Goal: Task Accomplishment & Management: Manage account settings

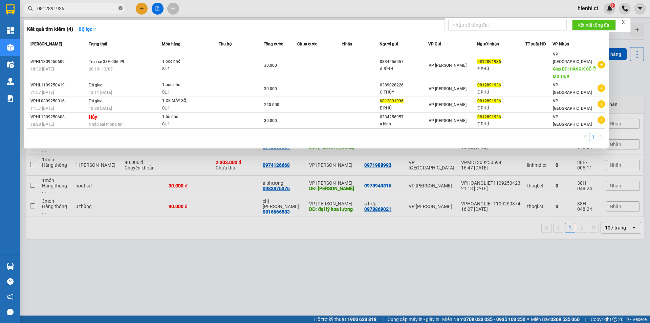
click at [120, 8] on icon "close-circle" at bounding box center [120, 8] width 4 height 4
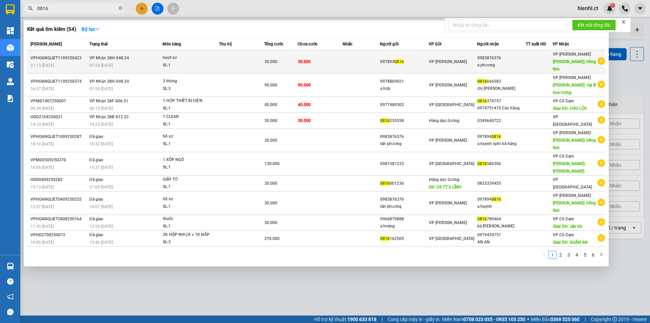
type input "0816"
click at [218, 62] on span "hoof sơ SL: 1" at bounding box center [191, 61] width 56 height 15
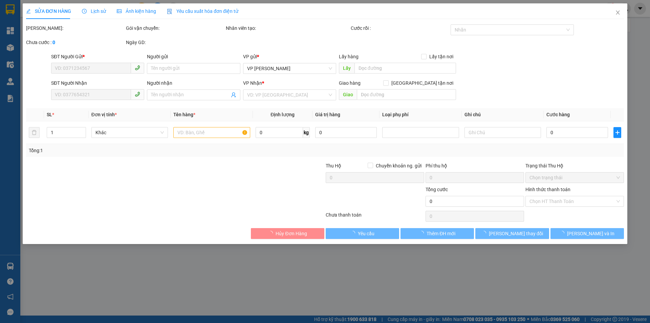
type input "0978940816"
type input "0983876376"
type input "a phương"
type input "hồng lĩnh"
type input "30.000"
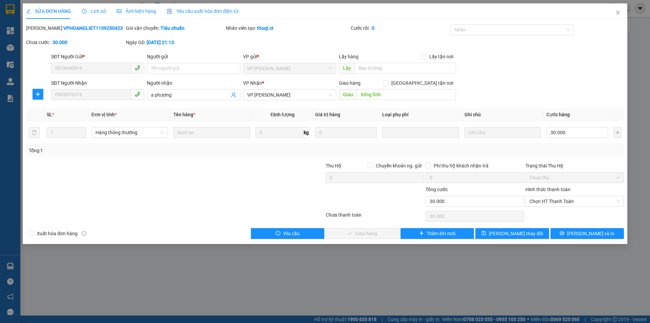
click at [95, 12] on span "Lịch sử" at bounding box center [94, 10] width 24 height 5
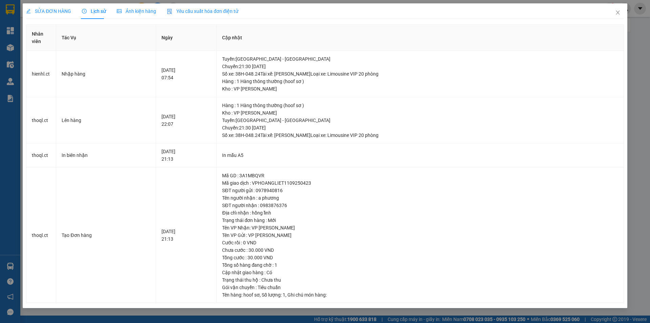
click at [50, 13] on span "SỬA ĐƠN HÀNG" at bounding box center [48, 10] width 45 height 5
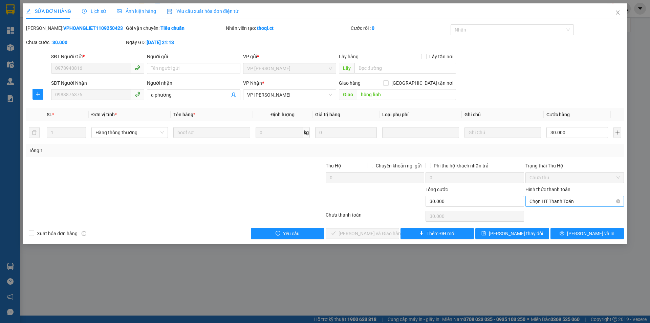
click at [568, 198] on span "Chọn HT Thanh Toán" at bounding box center [574, 201] width 90 height 10
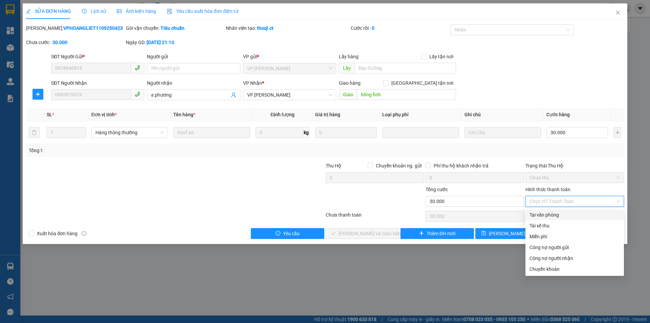
click at [554, 216] on div "Tại văn phòng" at bounding box center [574, 214] width 90 height 7
type input "0"
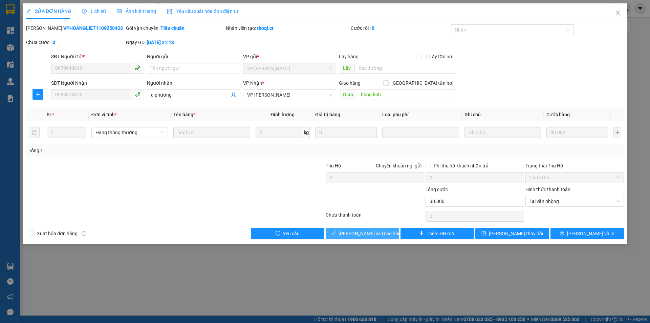
click at [347, 230] on button "[PERSON_NAME] và Giao hàng" at bounding box center [362, 233] width 73 height 11
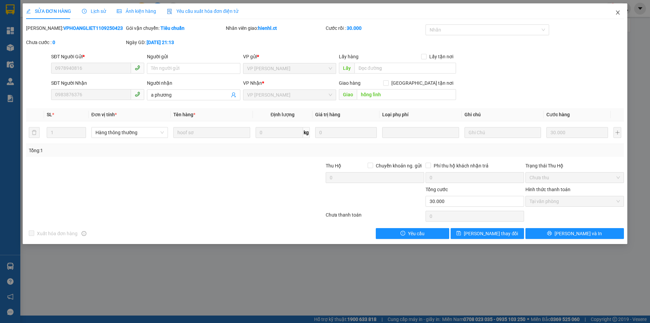
click at [618, 12] on icon "close" at bounding box center [617, 12] width 5 height 5
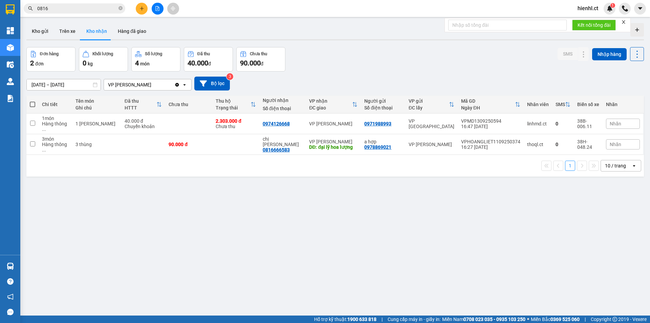
click at [193, 195] on div "ver 1.8.143 Kho gửi Trên xe Kho nhận Hàng đã giao Đơn hàng 2 đơn Khối lượng 0 k…" at bounding box center [335, 181] width 623 height 323
